Goal: Task Accomplishment & Management: Manage account settings

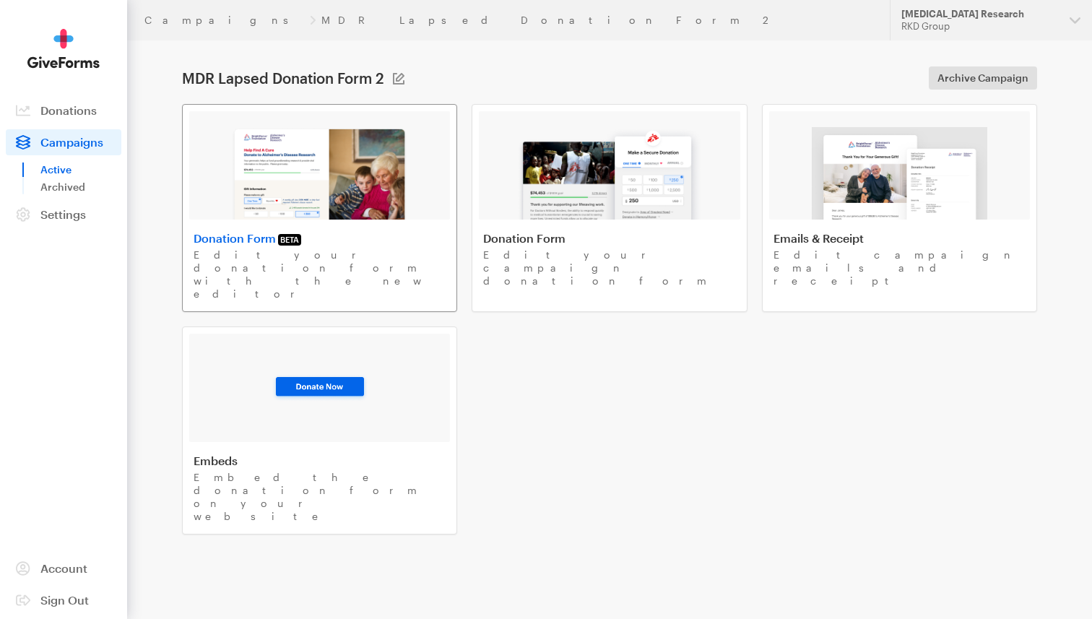
click at [308, 123] on div at bounding box center [319, 165] width 261 height 108
click at [69, 121] on link "Donations" at bounding box center [64, 110] width 116 height 26
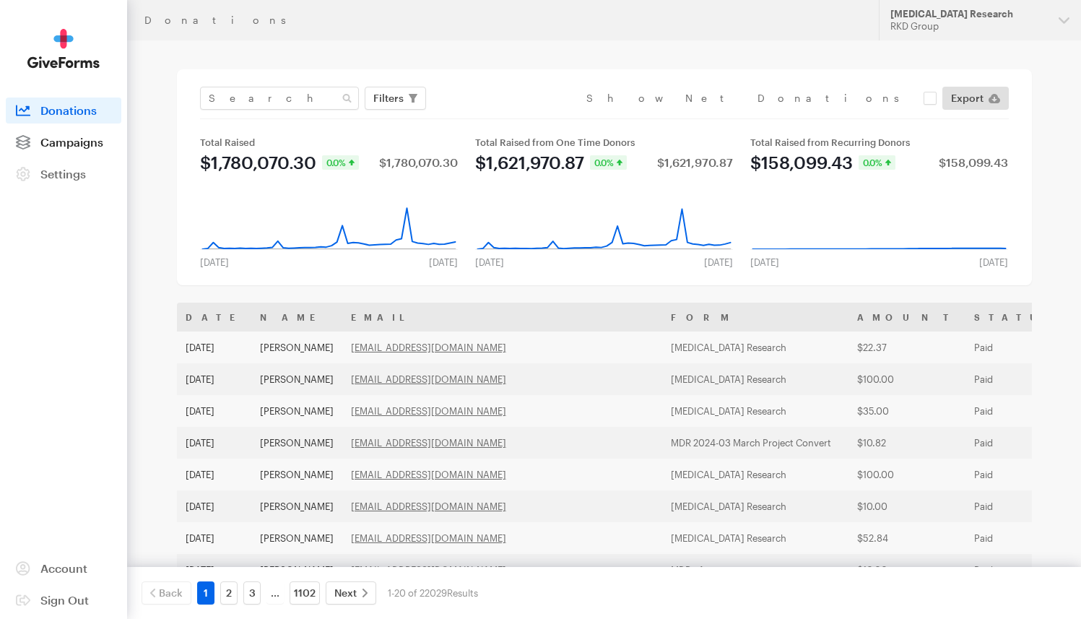
click at [71, 146] on span "Campaigns" at bounding box center [71, 142] width 63 height 14
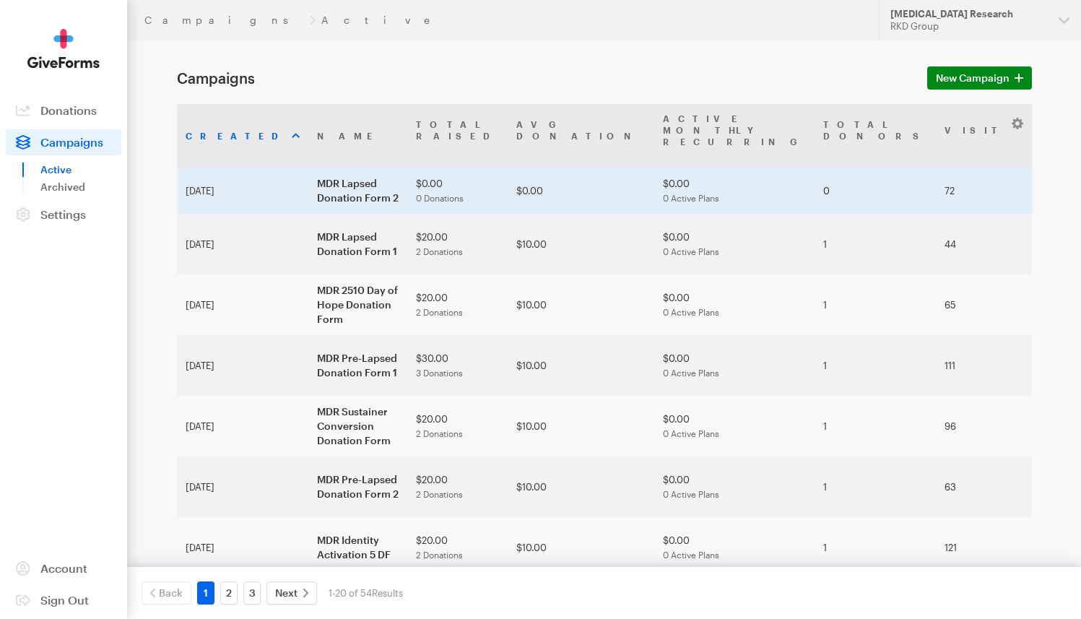
click at [314, 167] on td "MDR Lapsed Donation Form 2" at bounding box center [357, 190] width 99 height 46
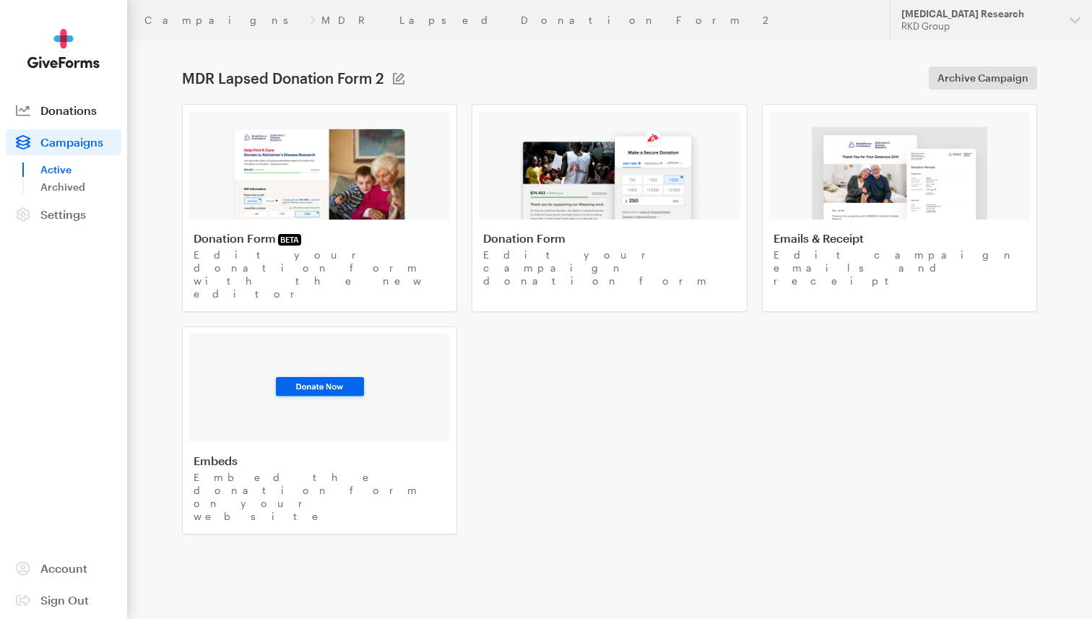
click at [88, 110] on span "Donations" at bounding box center [68, 110] width 56 height 14
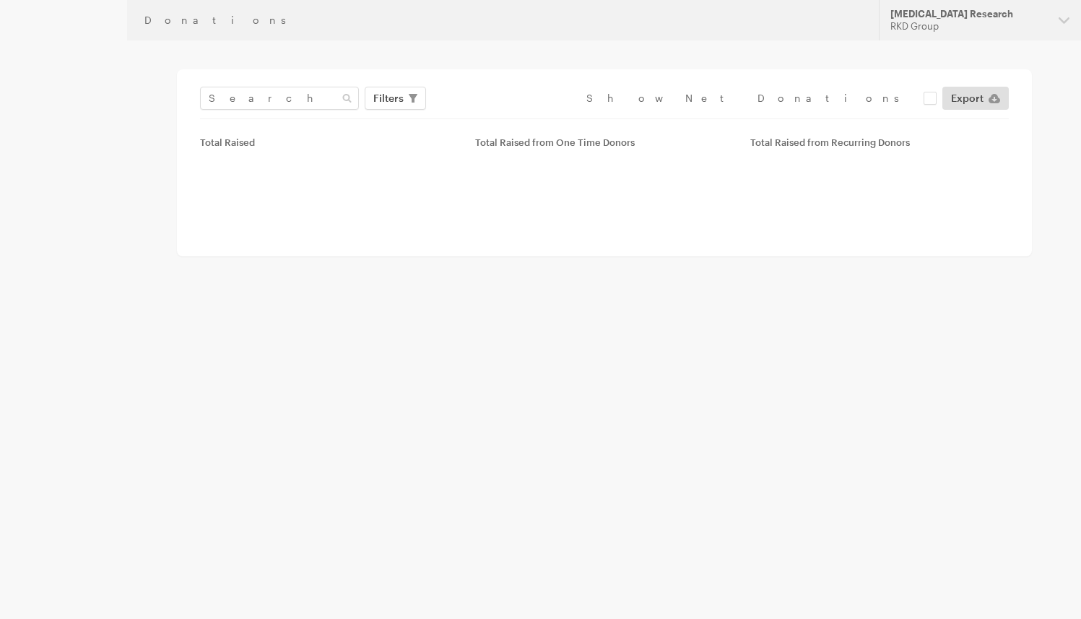
click at [261, 17] on div "Donations" at bounding box center [502, 20] width 717 height 12
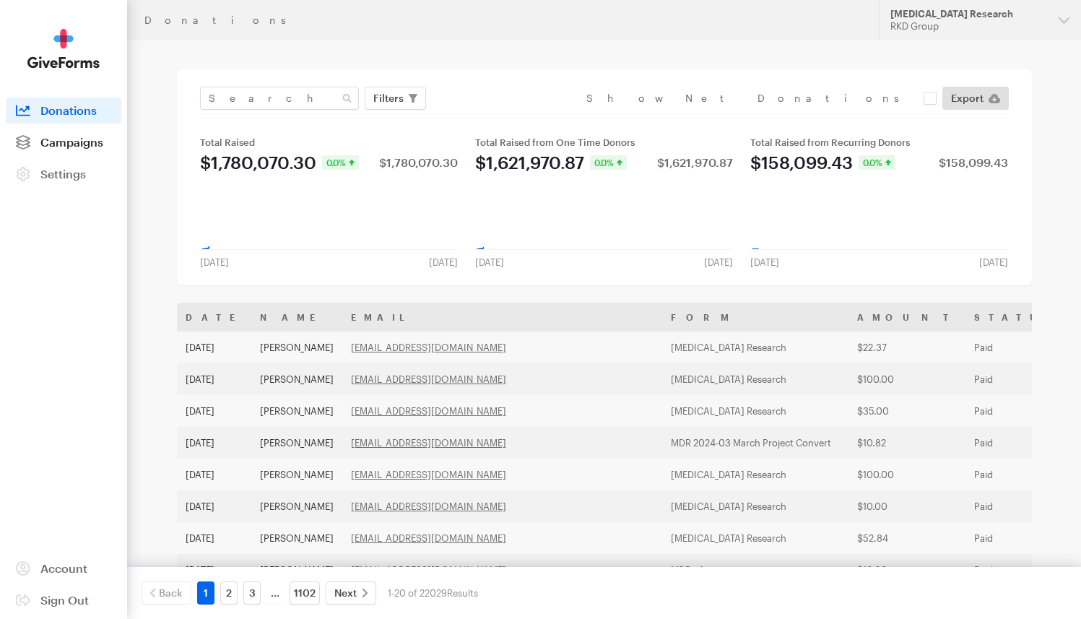
click at [79, 140] on span "Campaigns" at bounding box center [71, 142] width 63 height 14
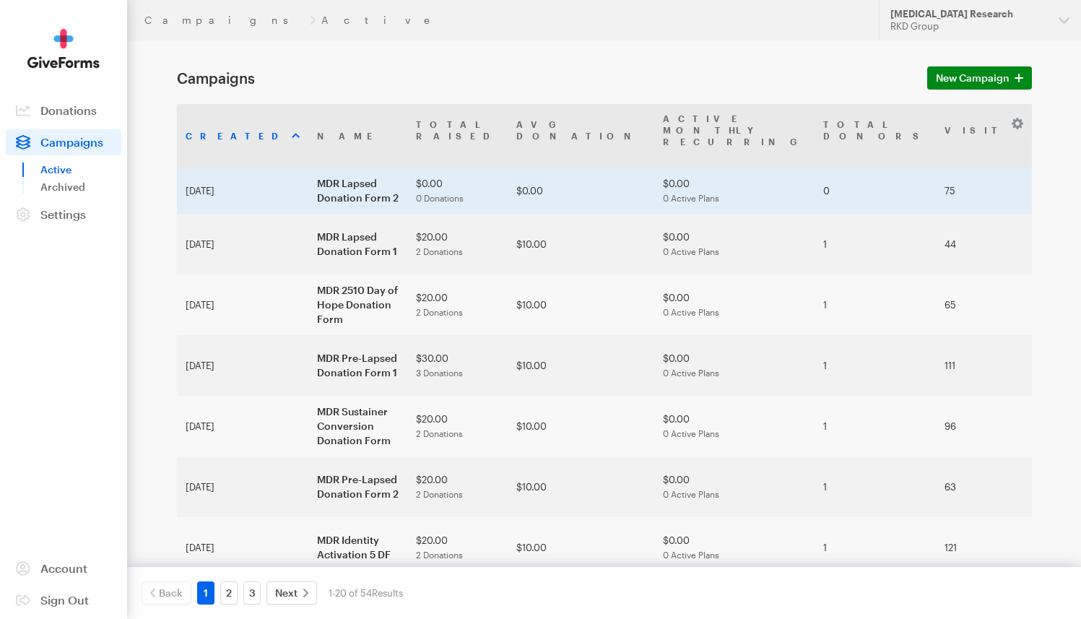
click at [308, 167] on td "MDR Lapsed Donation Form 2" at bounding box center [357, 190] width 99 height 46
